Goal: Transaction & Acquisition: Purchase product/service

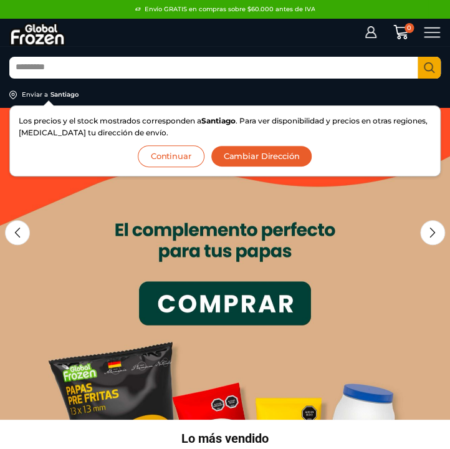
click at [178, 152] on button "Continuar" at bounding box center [171, 156] width 67 height 22
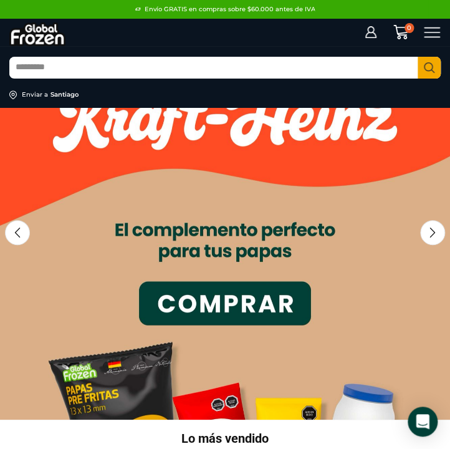
click at [424, 34] on icon at bounding box center [432, 32] width 17 height 17
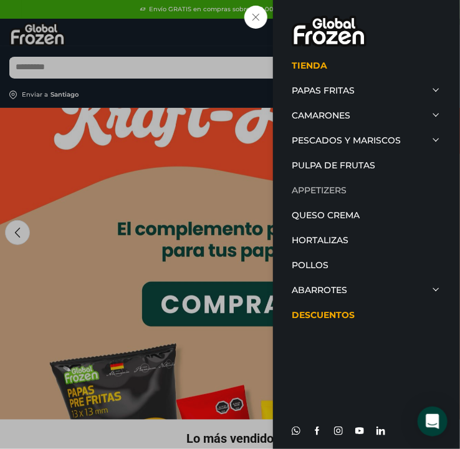
click at [344, 188] on link "Appetizers" at bounding box center [367, 190] width 150 height 25
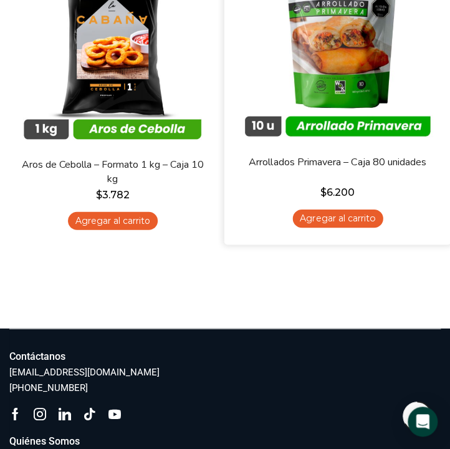
scroll to position [561, 0]
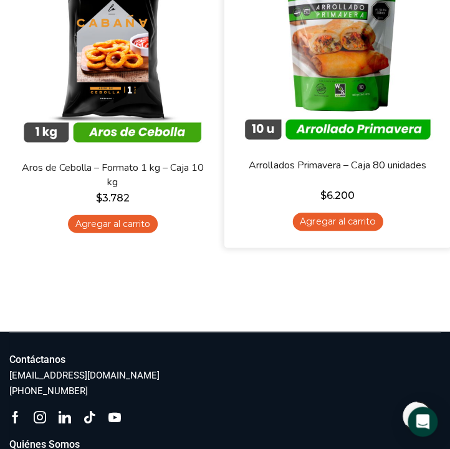
click at [312, 148] on img at bounding box center [338, 44] width 208 height 208
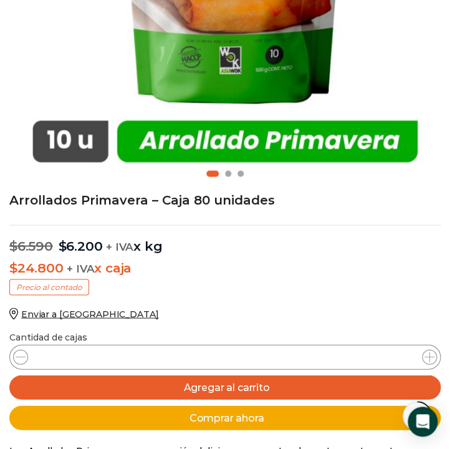
scroll to position [436, 0]
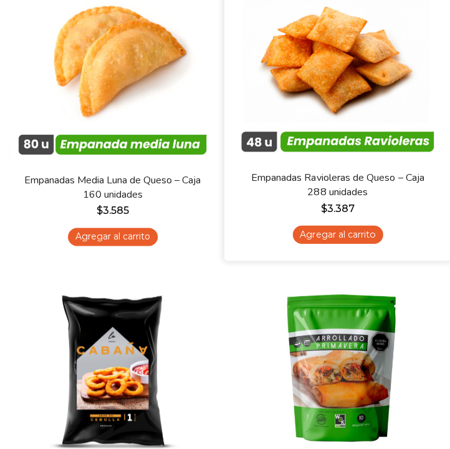
click at [363, 147] on img at bounding box center [338, 57] width 208 height 208
